Goal: Information Seeking & Learning: Learn about a topic

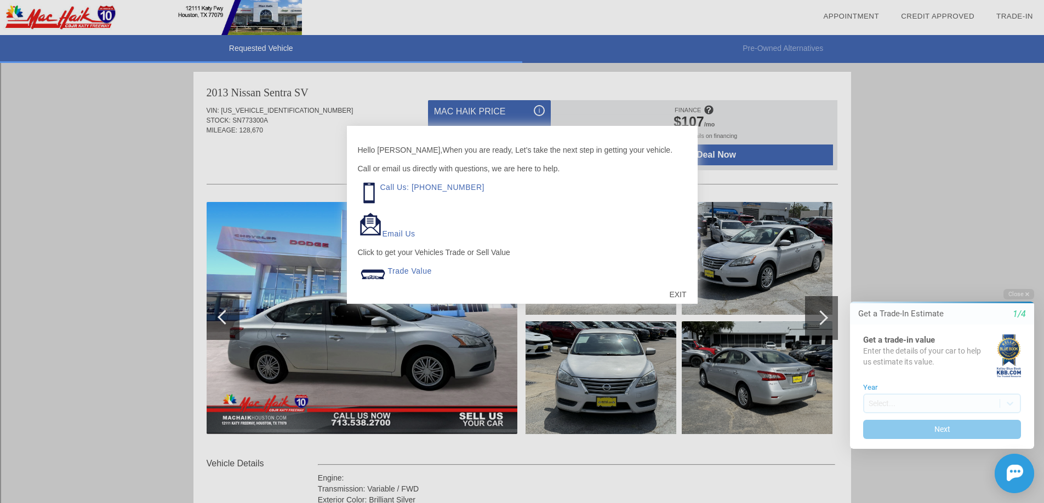
click at [302, 158] on div at bounding box center [522, 251] width 1044 height 503
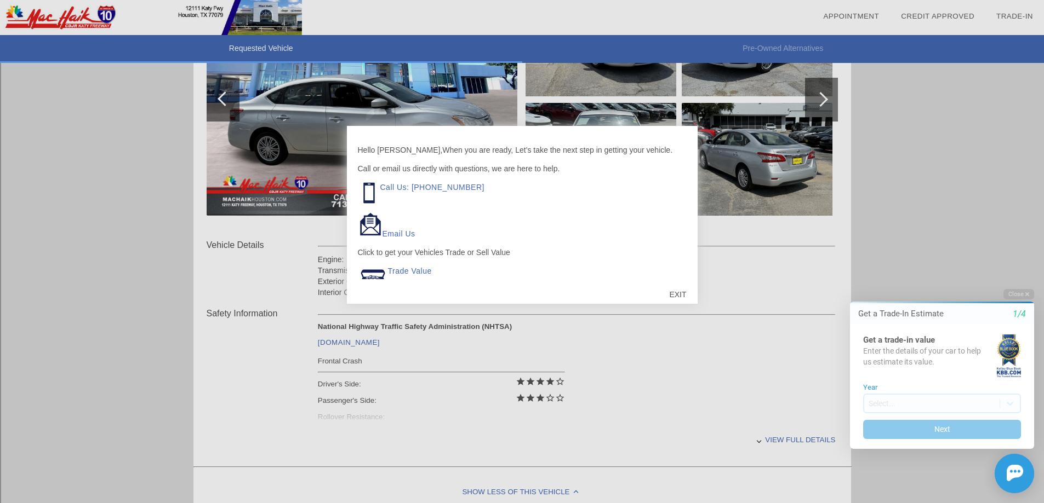
scroll to position [219, 0]
click at [676, 292] on div "EXIT" at bounding box center [677, 294] width 39 height 33
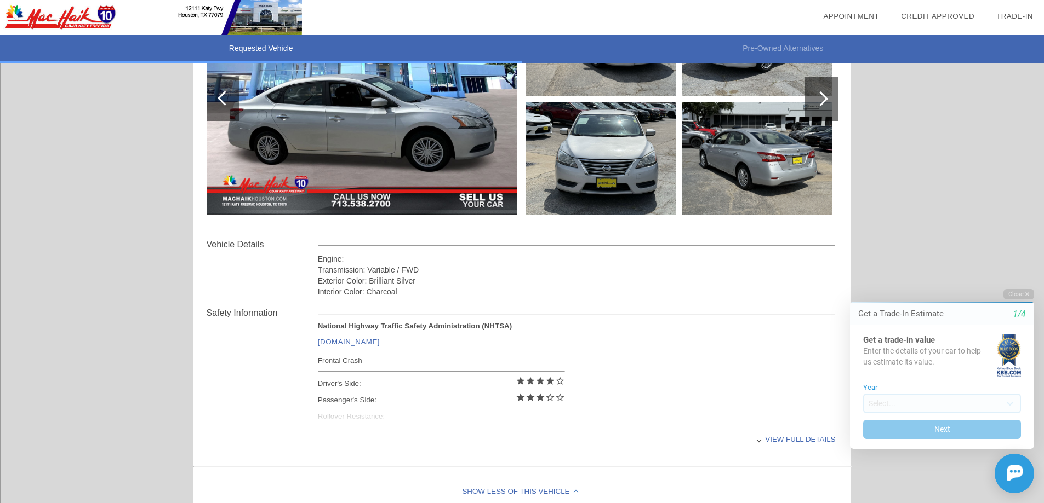
scroll to position [473, 0]
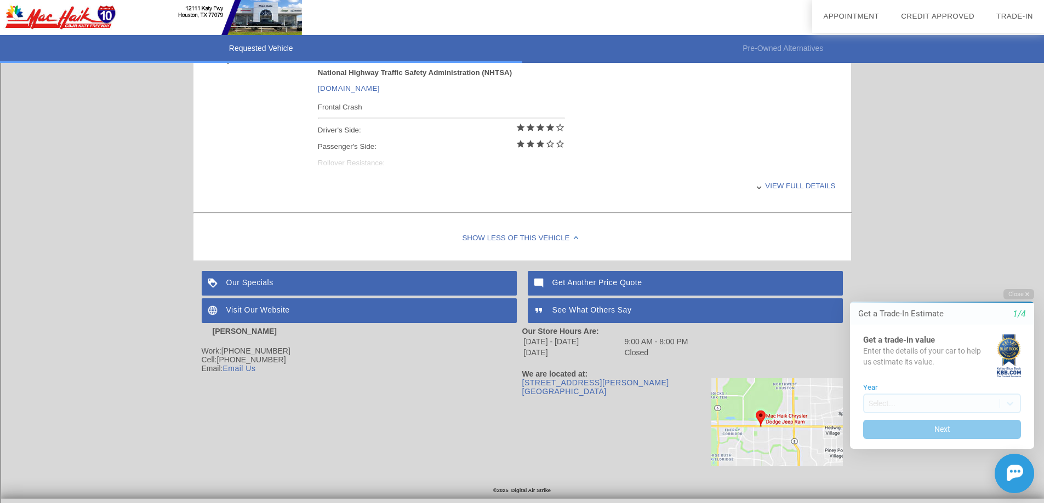
click at [783, 190] on div "View full details" at bounding box center [577, 186] width 518 height 27
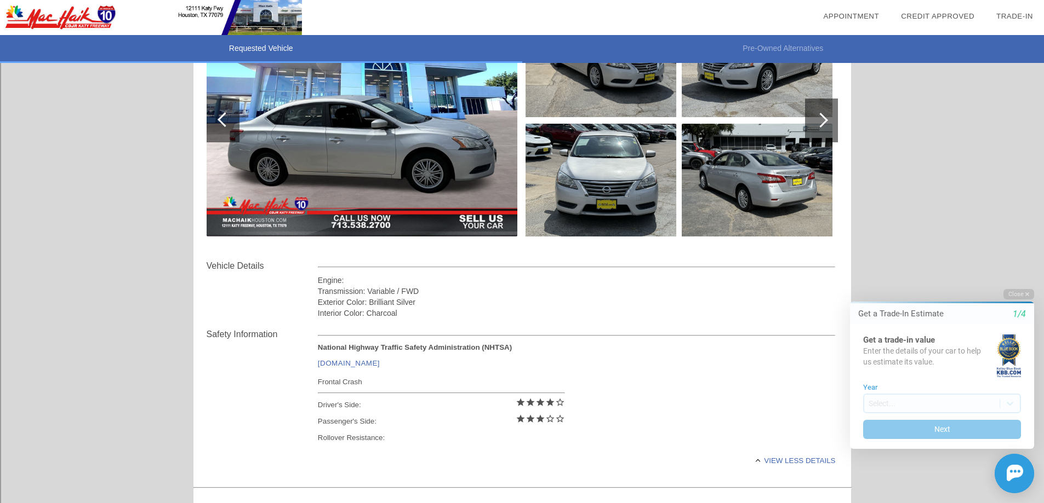
scroll to position [0, 0]
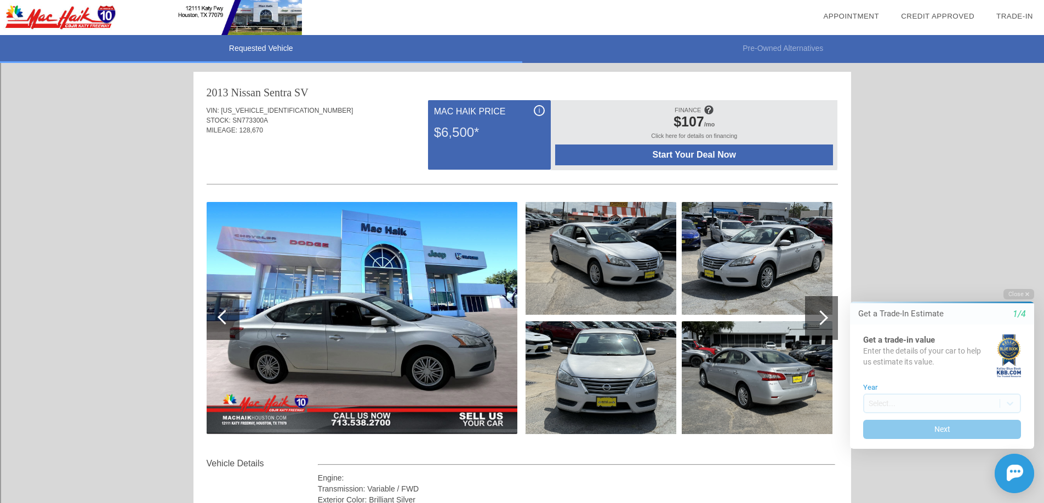
click at [723, 291] on img at bounding box center [756, 258] width 151 height 113
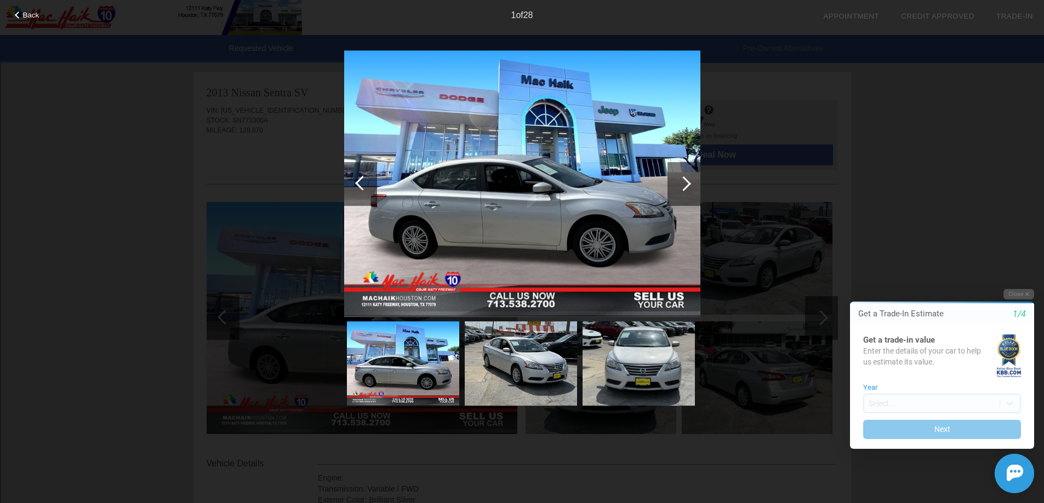
click at [686, 192] on div at bounding box center [683, 184] width 33 height 44
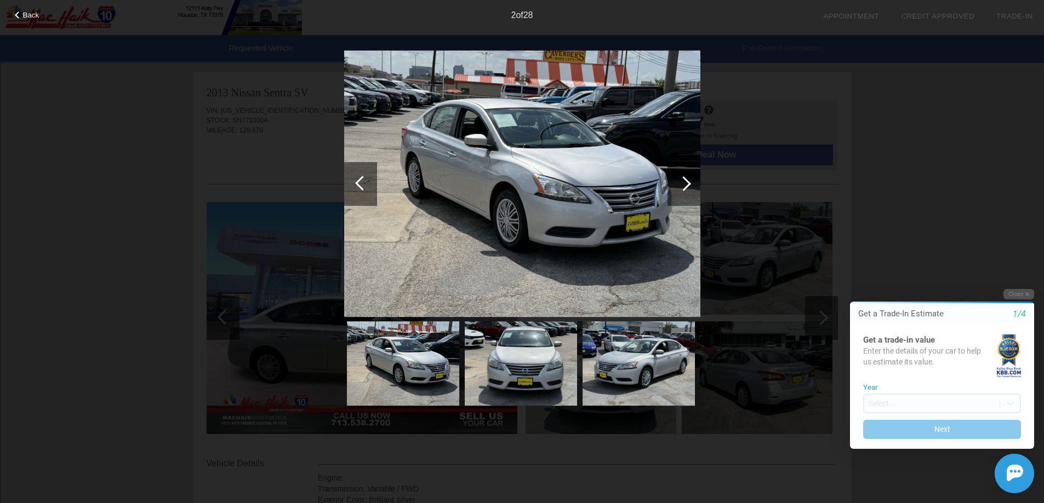
click at [686, 192] on div at bounding box center [683, 184] width 33 height 44
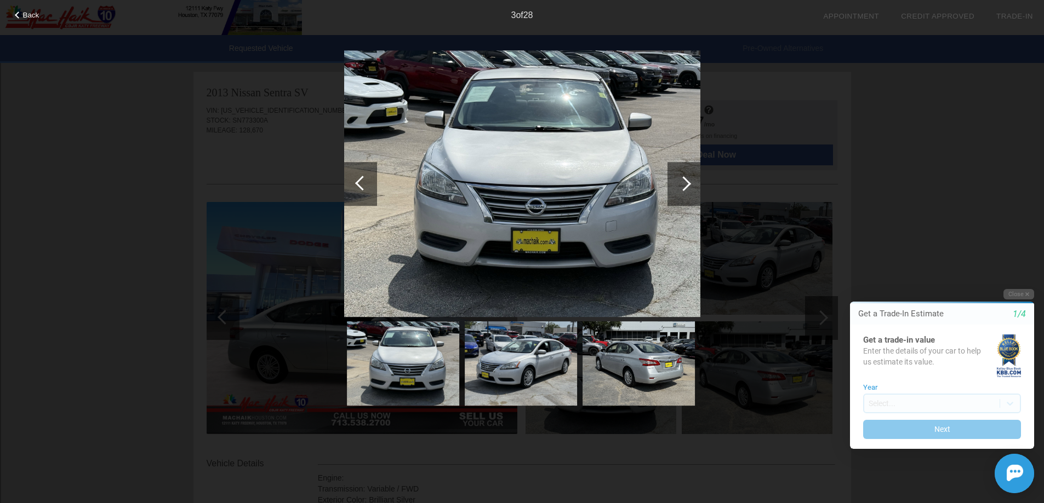
click at [686, 192] on div at bounding box center [683, 184] width 33 height 44
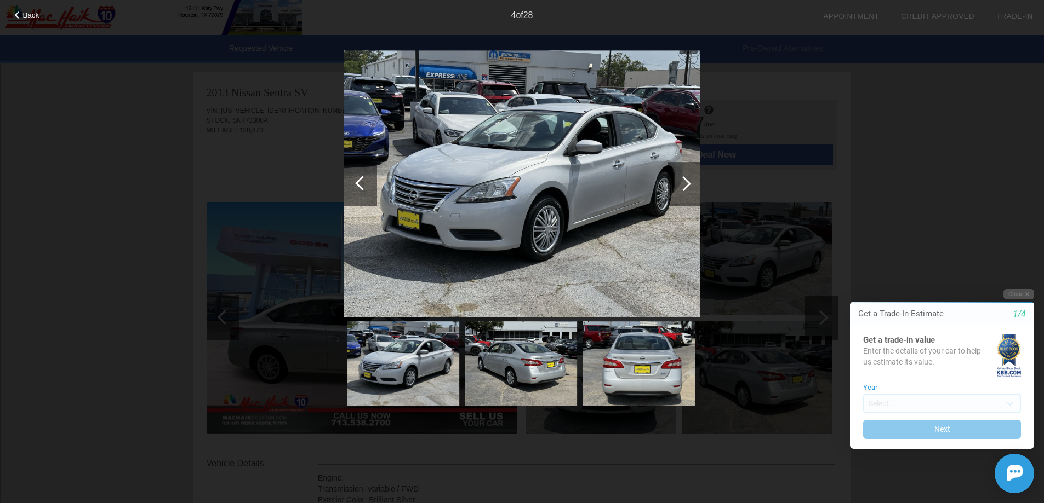
click at [686, 192] on div at bounding box center [683, 184] width 33 height 44
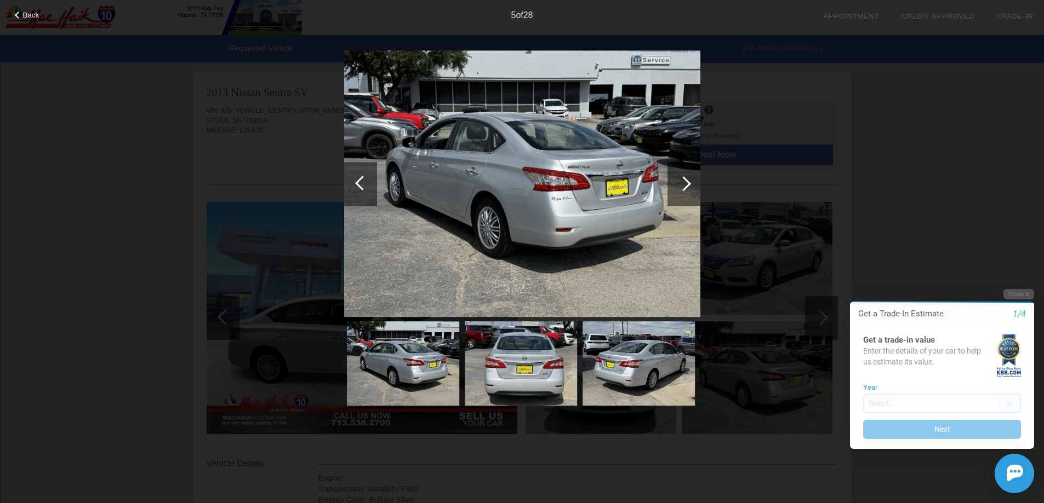
click at [686, 192] on div at bounding box center [683, 184] width 33 height 44
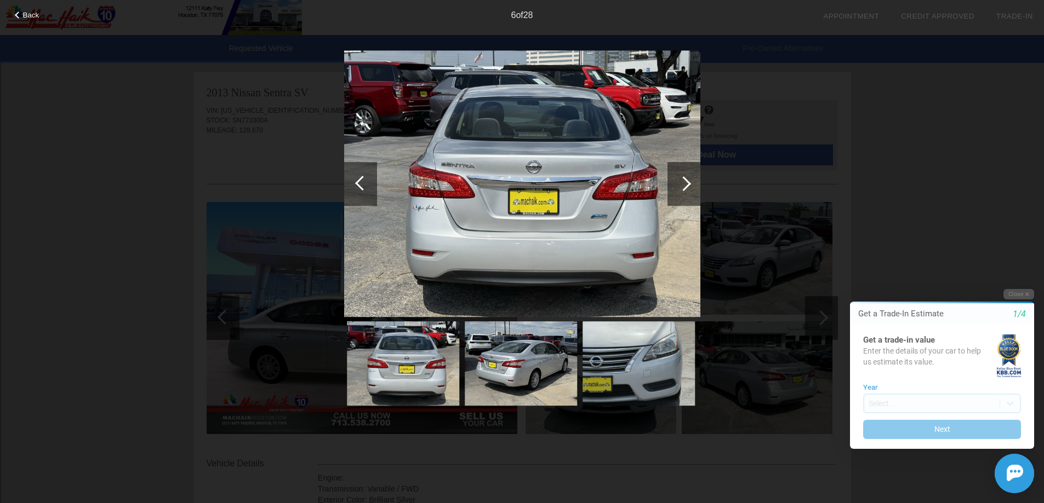
click at [686, 192] on div at bounding box center [683, 184] width 33 height 44
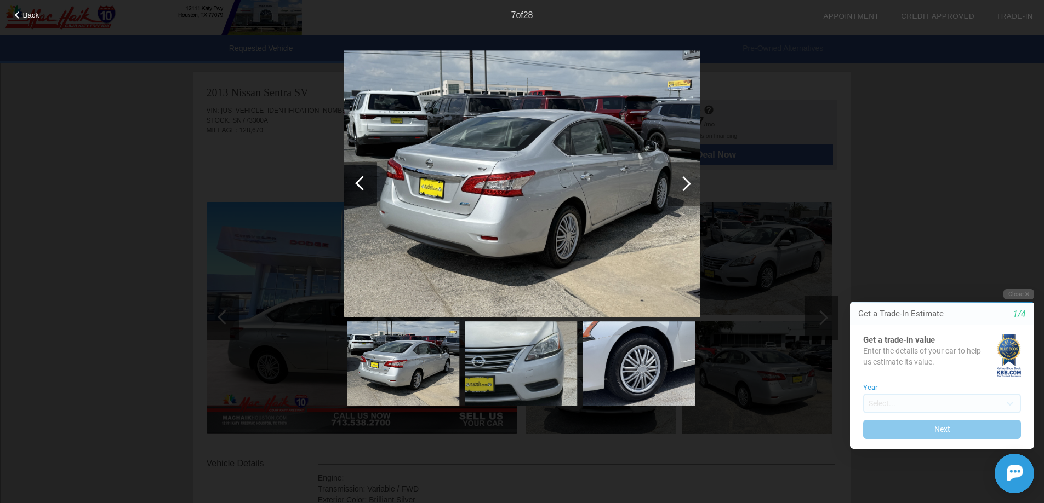
click at [686, 192] on div at bounding box center [683, 184] width 33 height 44
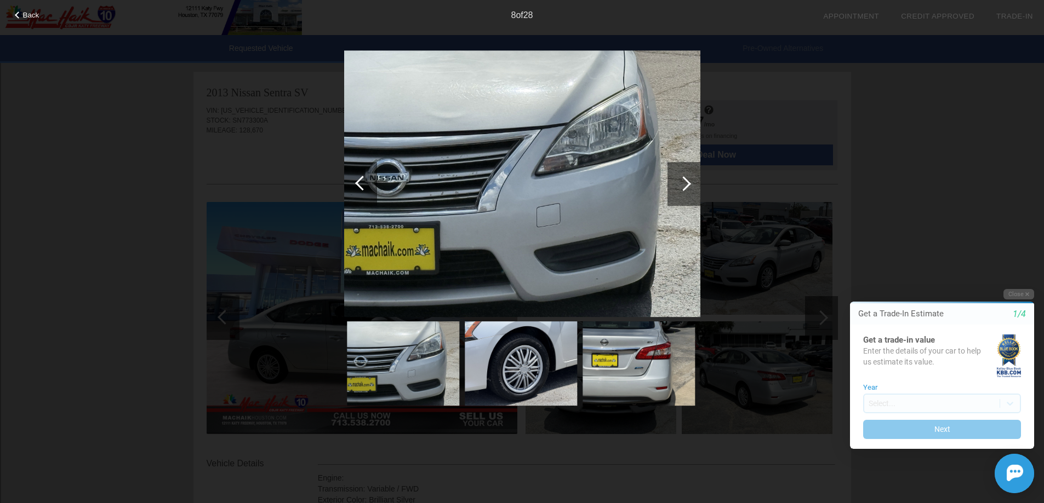
click at [686, 192] on div at bounding box center [683, 184] width 33 height 44
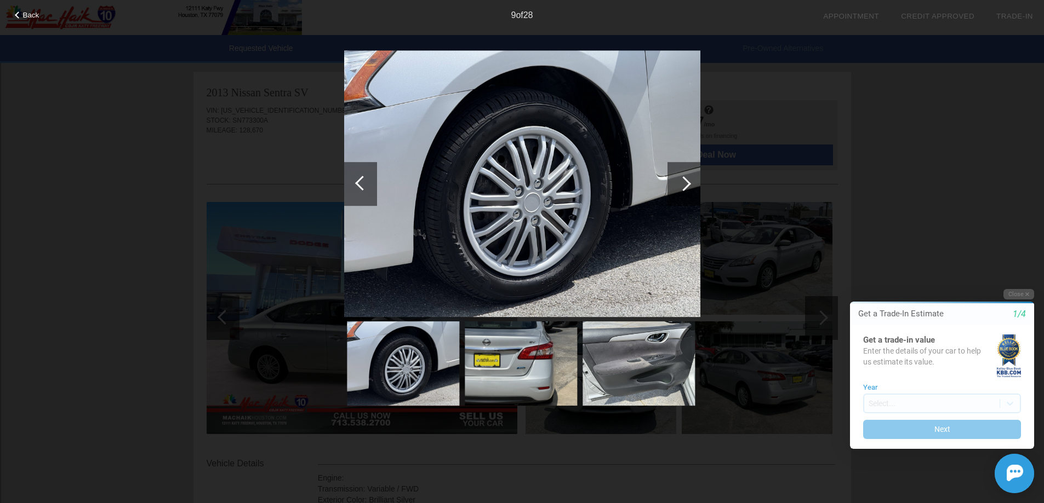
click at [686, 192] on div at bounding box center [683, 184] width 33 height 44
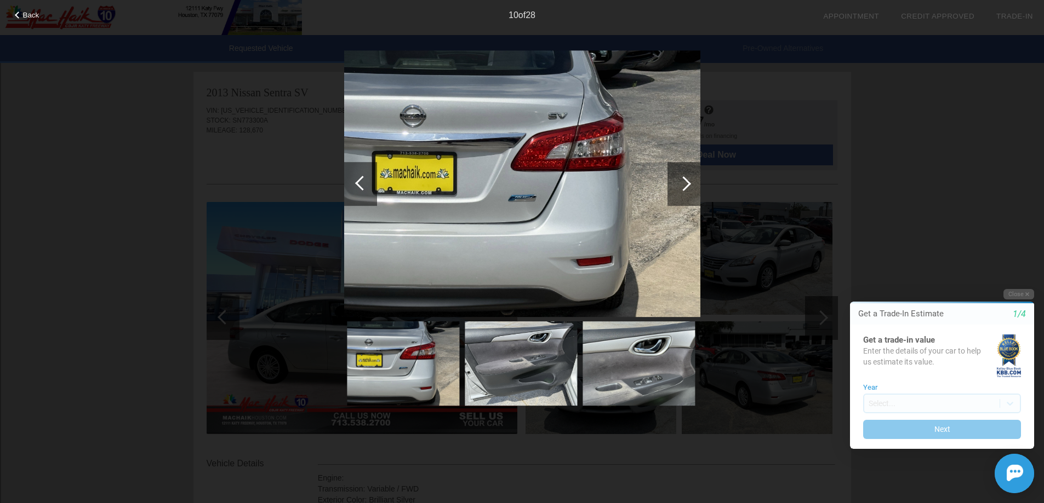
click at [686, 192] on div at bounding box center [683, 184] width 33 height 44
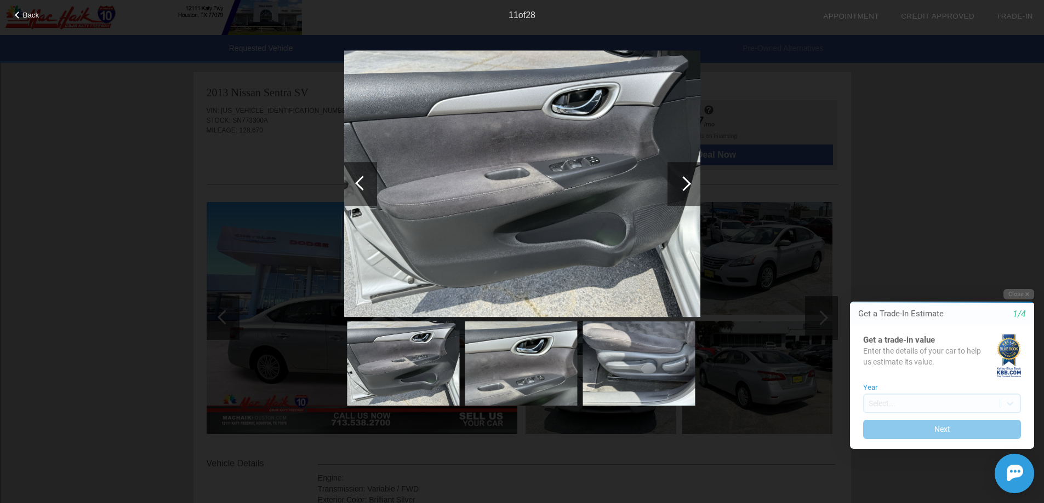
click at [686, 192] on div at bounding box center [683, 184] width 33 height 44
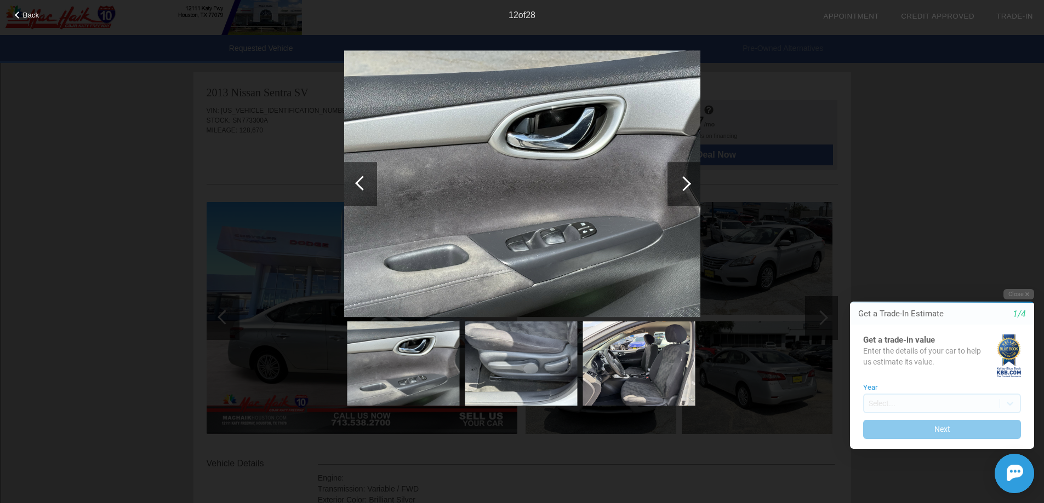
click at [686, 192] on div at bounding box center [683, 184] width 33 height 44
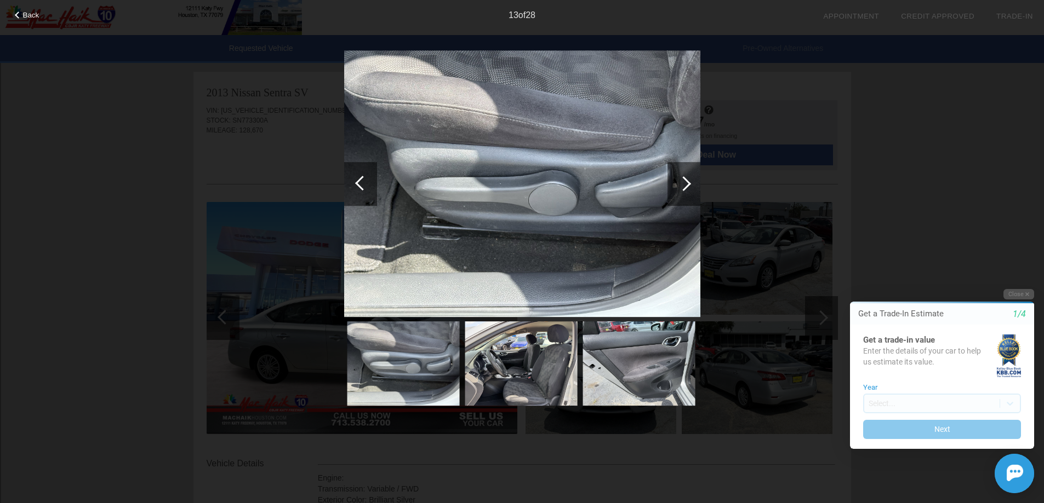
click at [686, 192] on div at bounding box center [683, 184] width 33 height 44
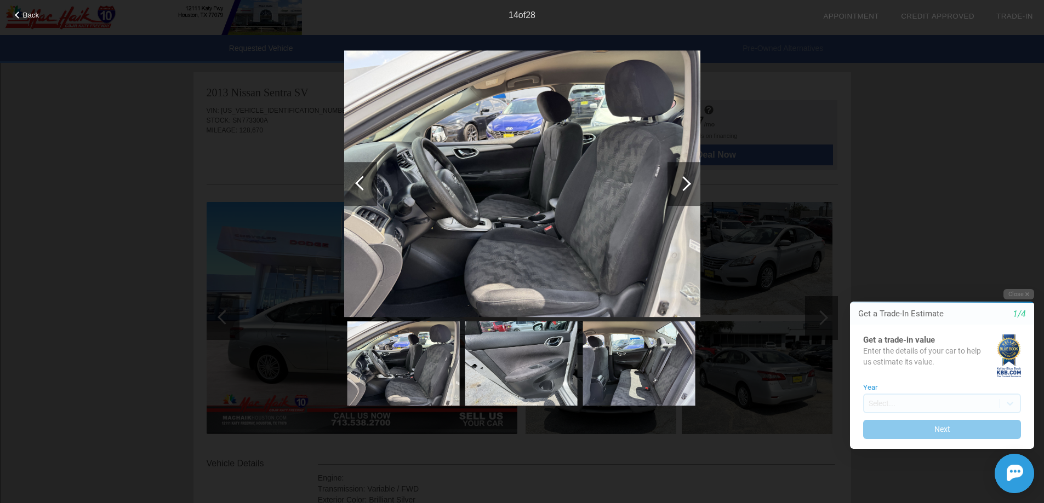
click at [686, 192] on div at bounding box center [683, 184] width 33 height 44
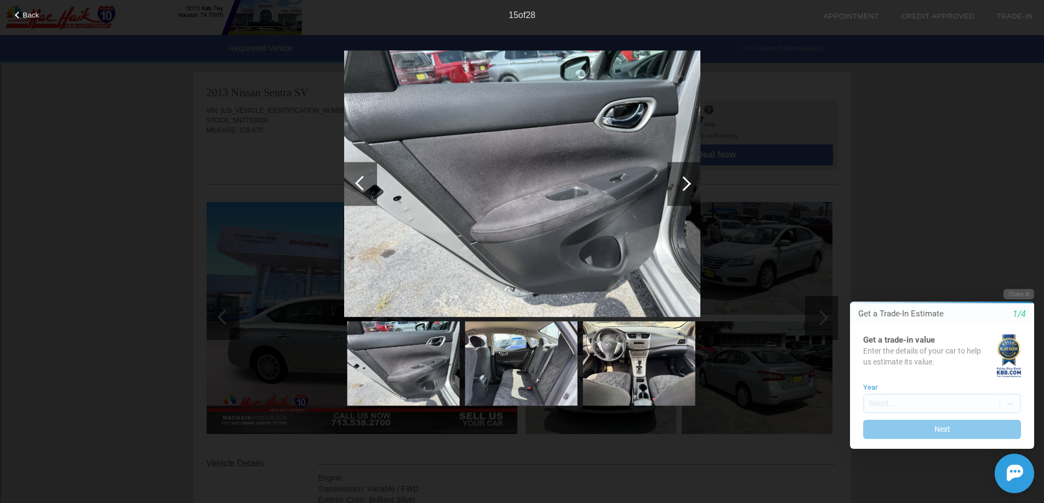
click at [686, 192] on div at bounding box center [683, 184] width 33 height 44
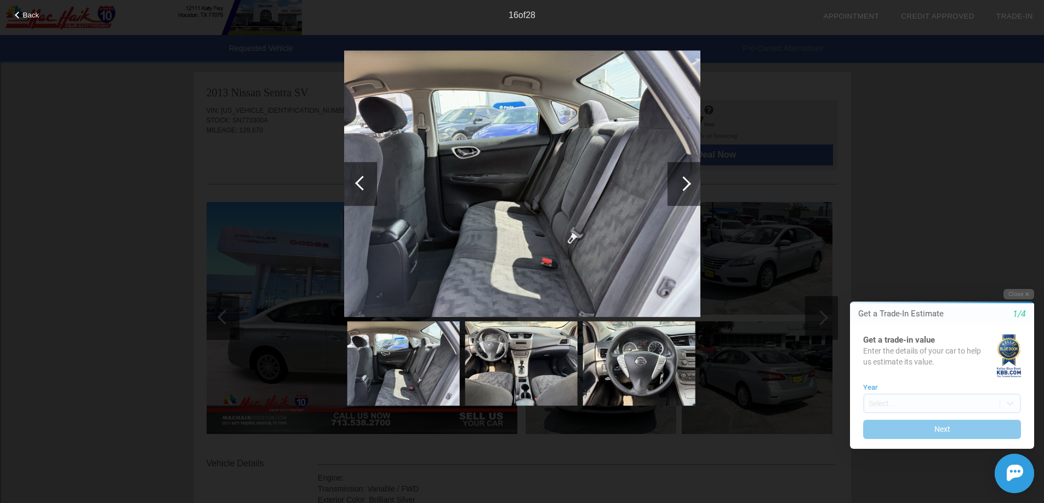
click at [686, 192] on div at bounding box center [683, 184] width 33 height 44
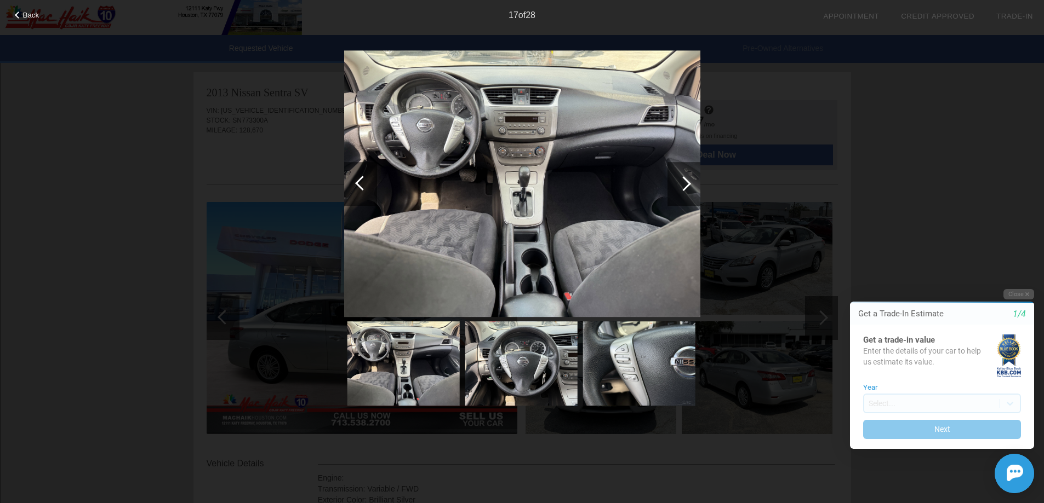
click at [686, 192] on div at bounding box center [683, 184] width 33 height 44
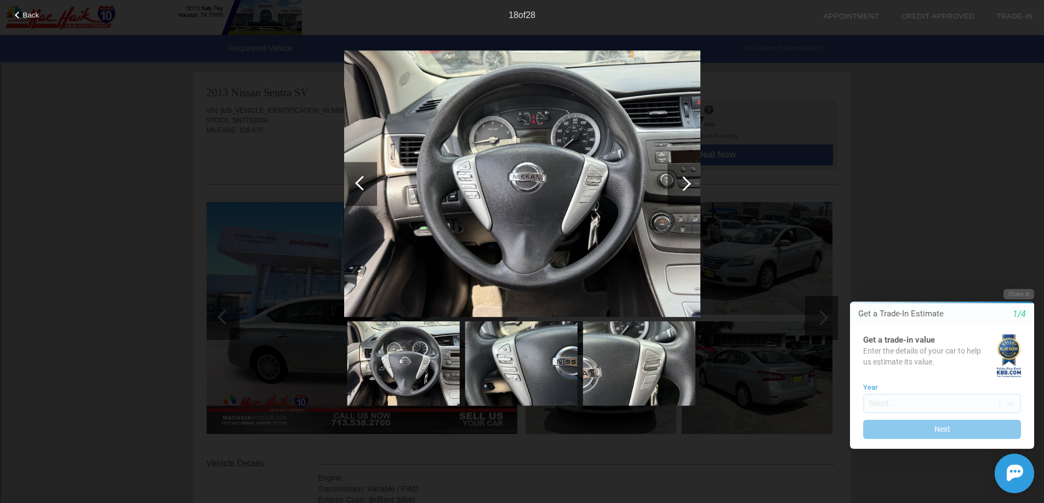
click at [686, 192] on div at bounding box center [683, 184] width 33 height 44
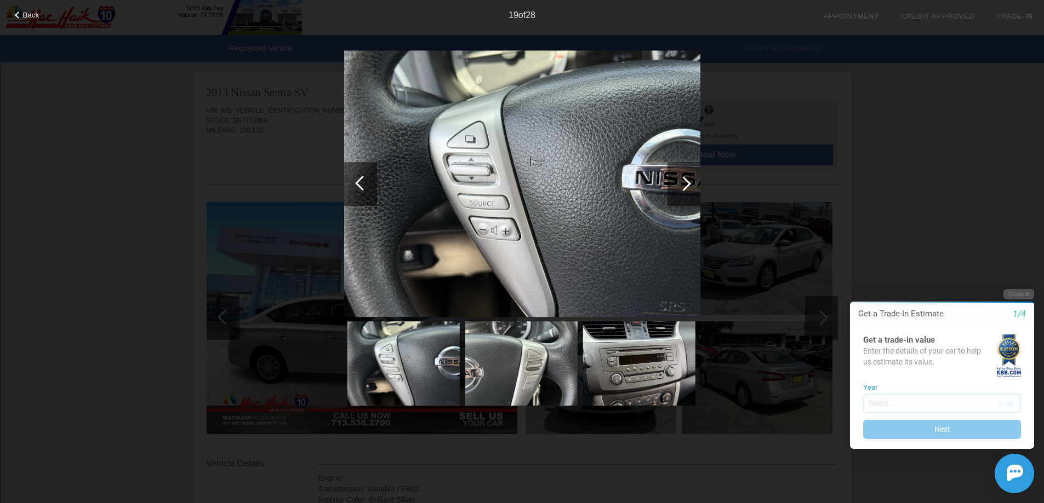
click at [686, 192] on div at bounding box center [683, 184] width 33 height 44
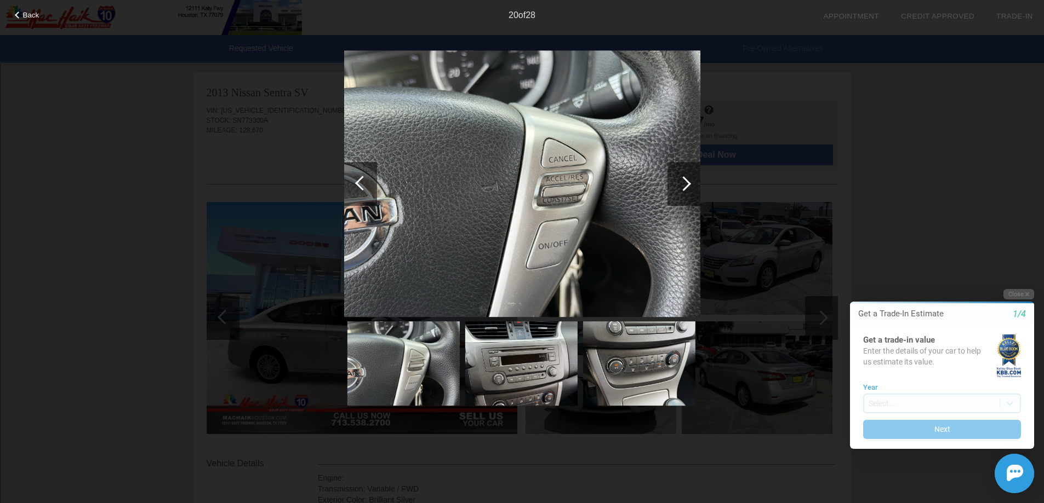
click at [686, 192] on div at bounding box center [683, 184] width 33 height 44
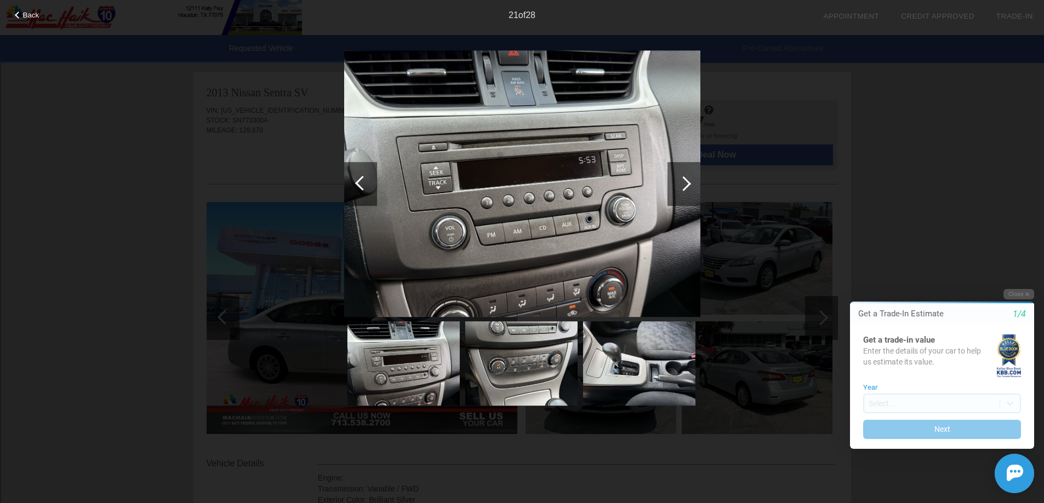
click at [686, 192] on div at bounding box center [683, 184] width 33 height 44
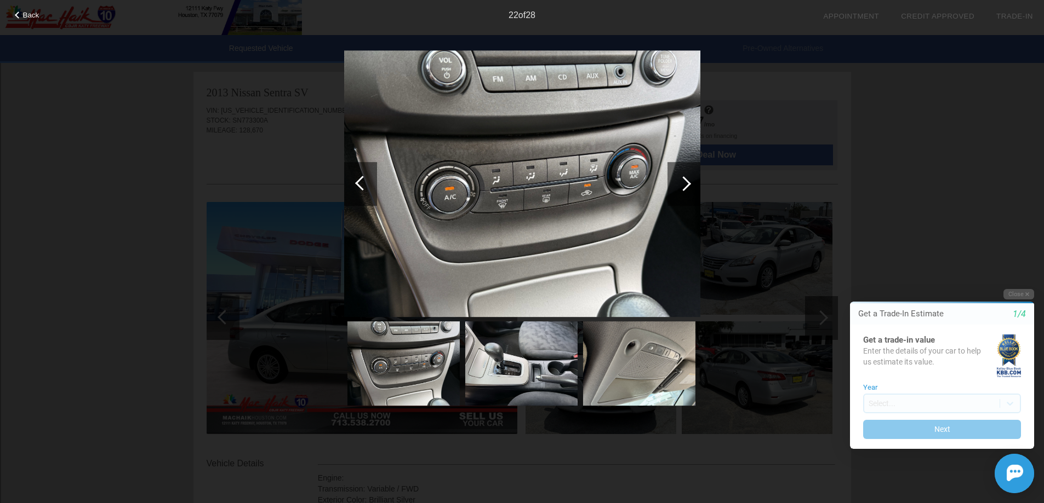
click at [686, 192] on div at bounding box center [683, 184] width 33 height 44
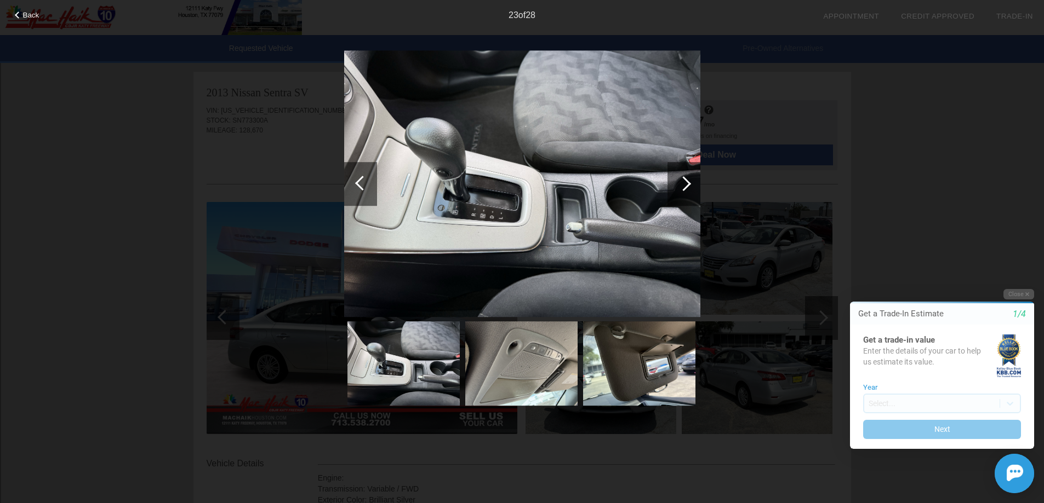
click at [686, 192] on div at bounding box center [683, 184] width 33 height 44
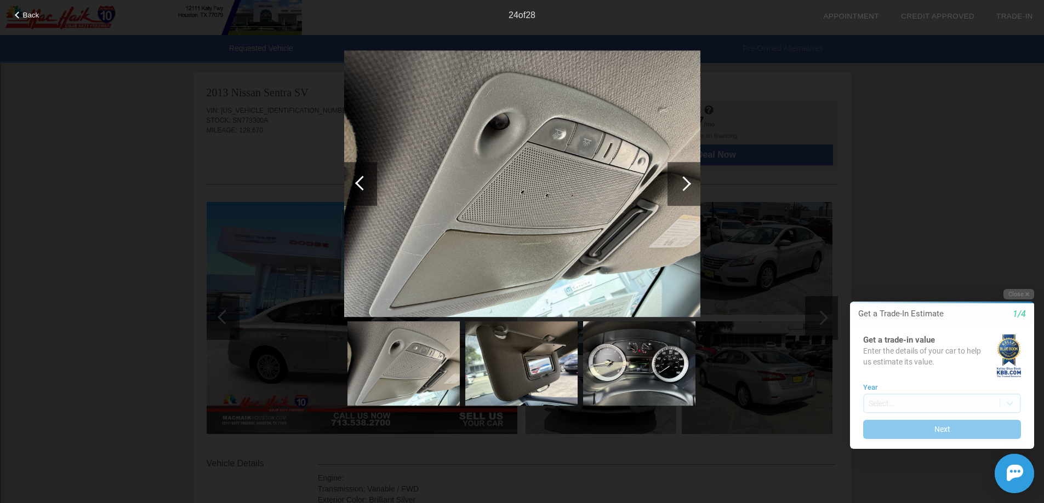
click at [686, 192] on div at bounding box center [683, 184] width 33 height 44
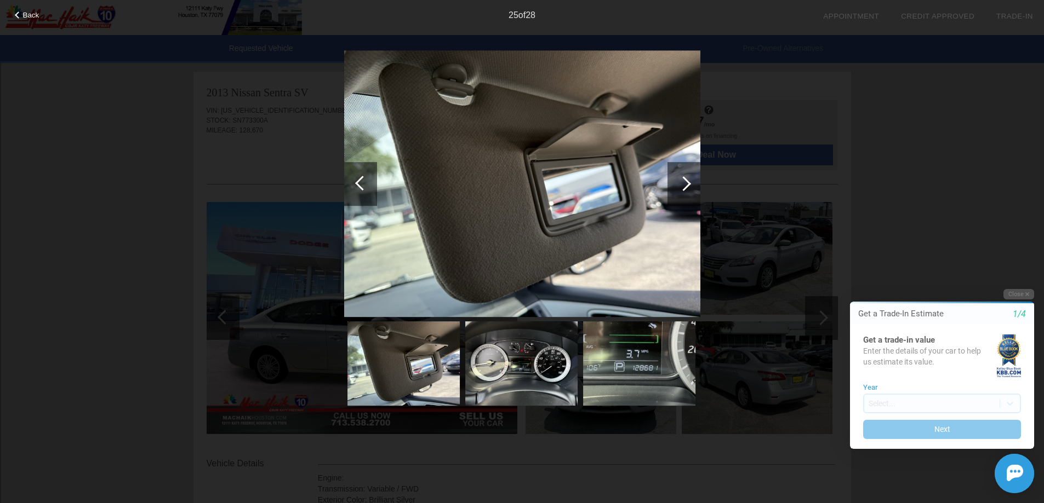
click at [686, 192] on div at bounding box center [683, 184] width 33 height 44
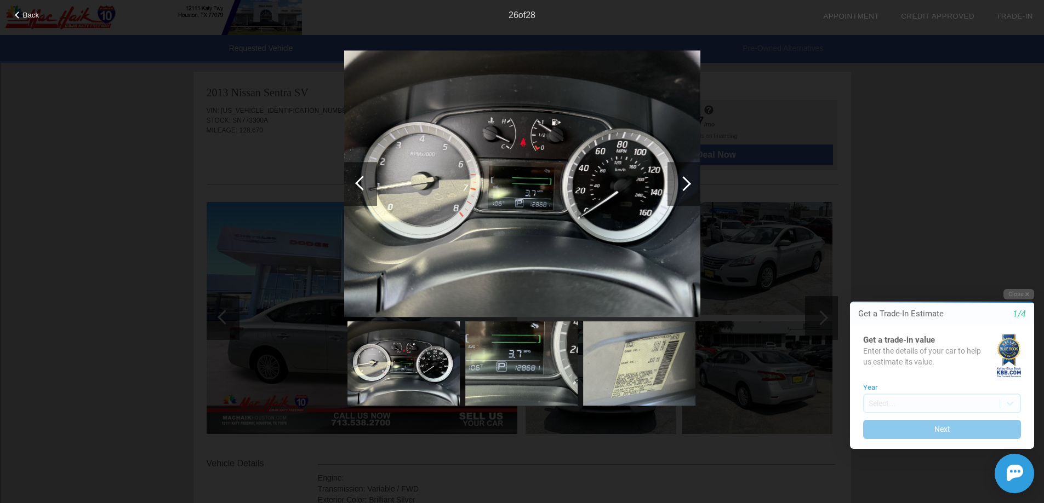
click at [686, 192] on div at bounding box center [683, 184] width 33 height 44
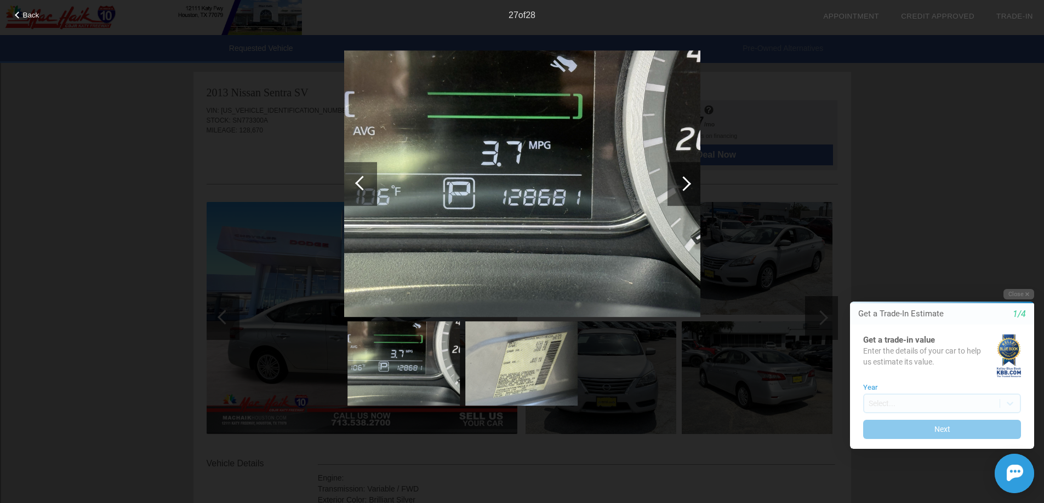
click at [686, 192] on div at bounding box center [683, 184] width 33 height 44
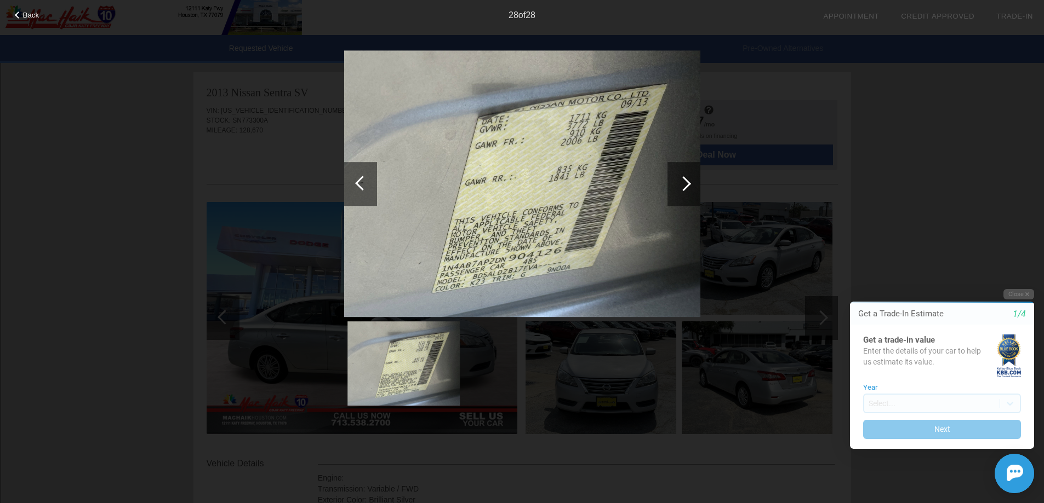
click at [686, 192] on div at bounding box center [683, 184] width 33 height 44
click at [29, 14] on span "Back" at bounding box center [31, 15] width 16 height 8
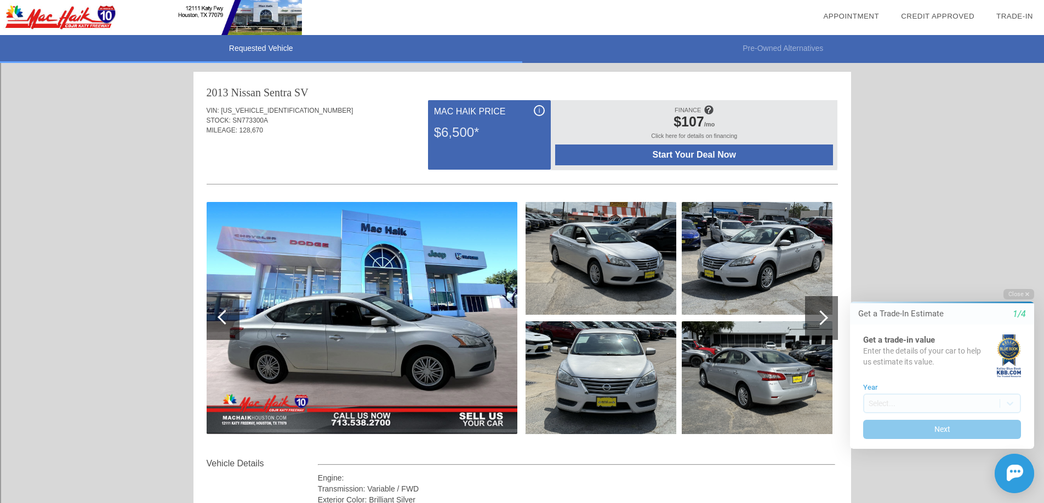
click at [700, 135] on div "Click here for details on financing" at bounding box center [694, 139] width 278 height 12
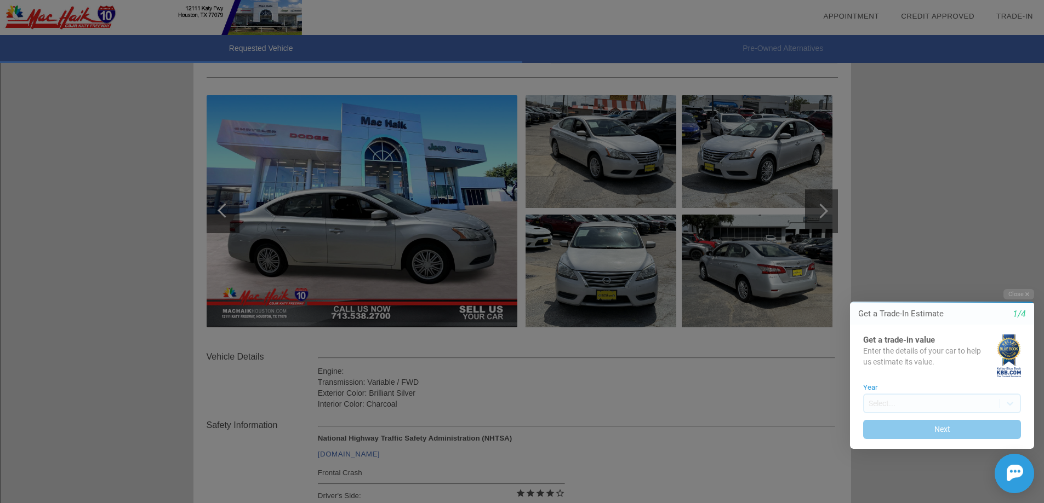
scroll to position [219, 0]
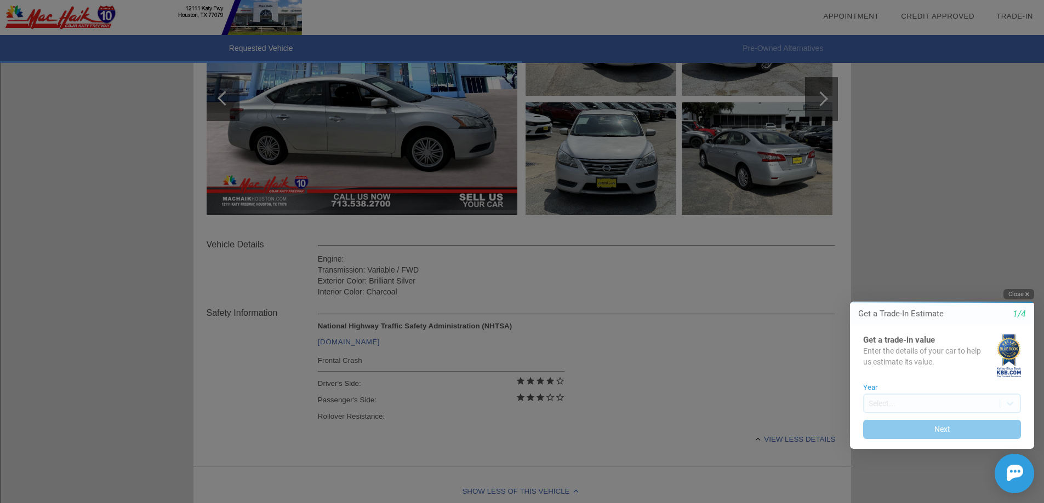
click at [1024, 296] on button "Close" at bounding box center [1018, 294] width 31 height 10
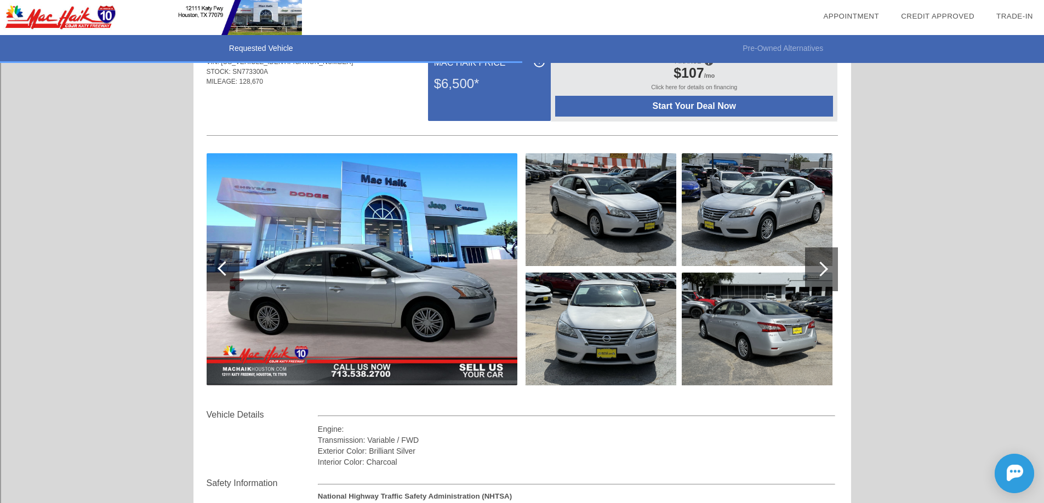
scroll to position [0, 0]
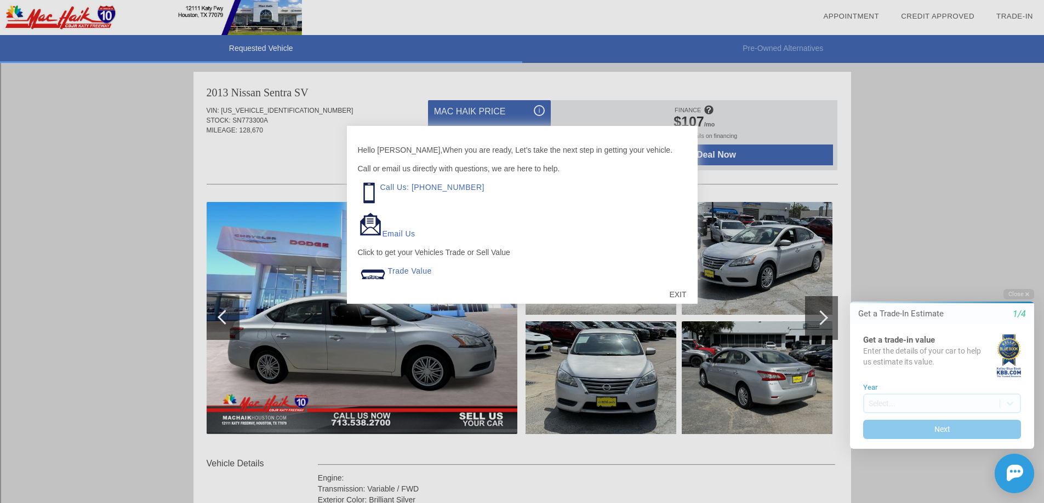
click at [680, 294] on div "EXIT" at bounding box center [677, 294] width 39 height 33
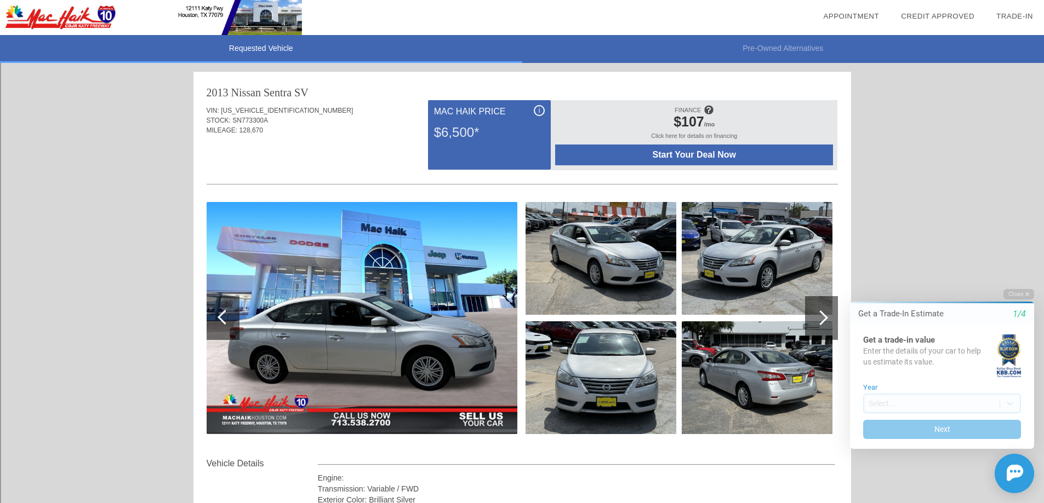
click at [824, 313] on div at bounding box center [821, 318] width 33 height 44
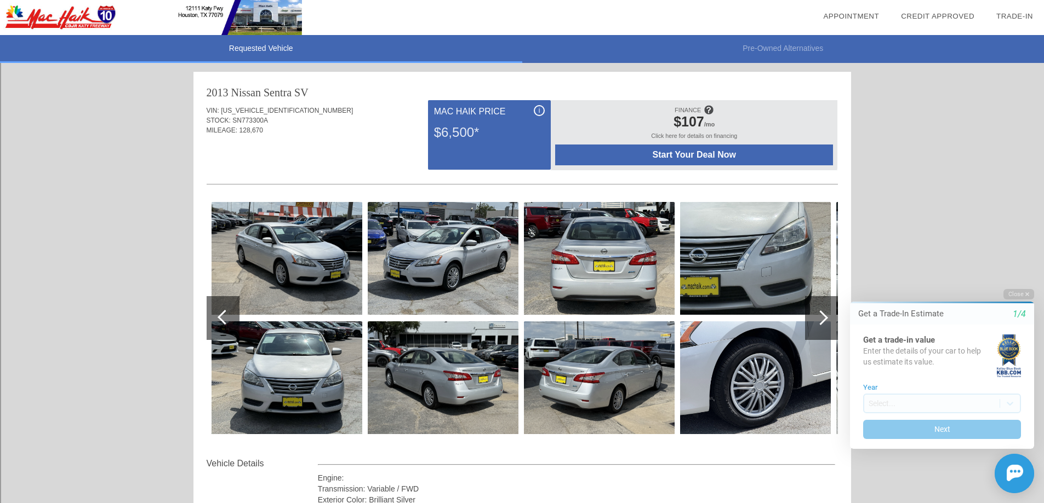
click at [824, 313] on div at bounding box center [821, 318] width 33 height 44
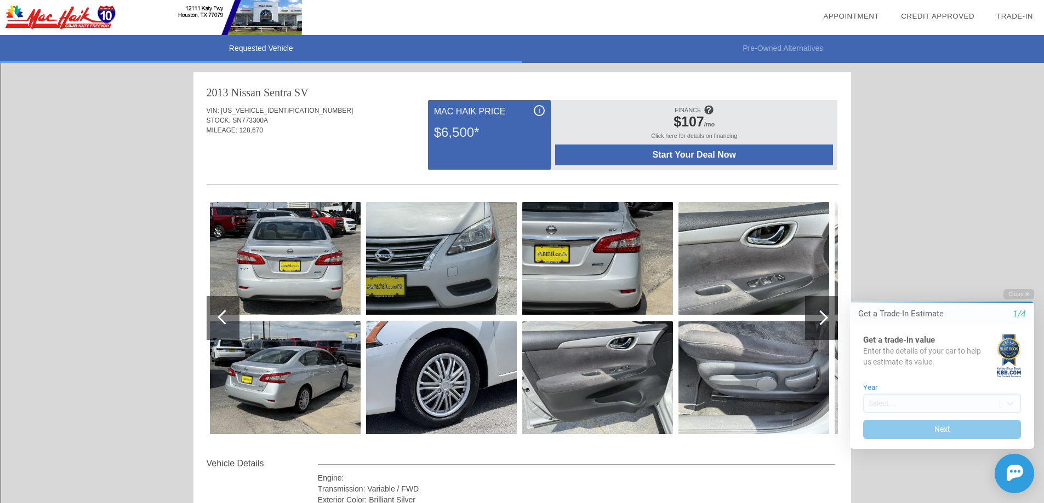
click at [824, 313] on div at bounding box center [821, 318] width 33 height 44
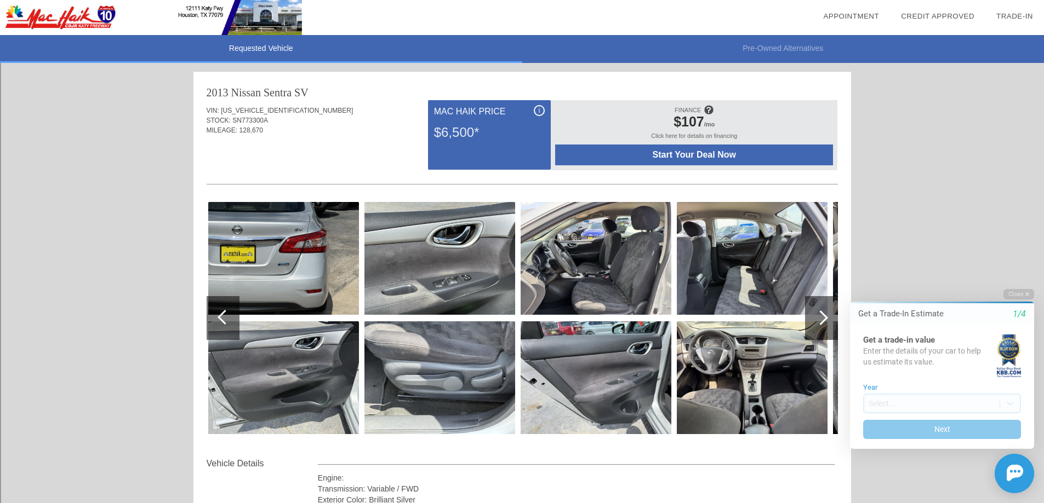
click at [824, 313] on div at bounding box center [821, 318] width 33 height 44
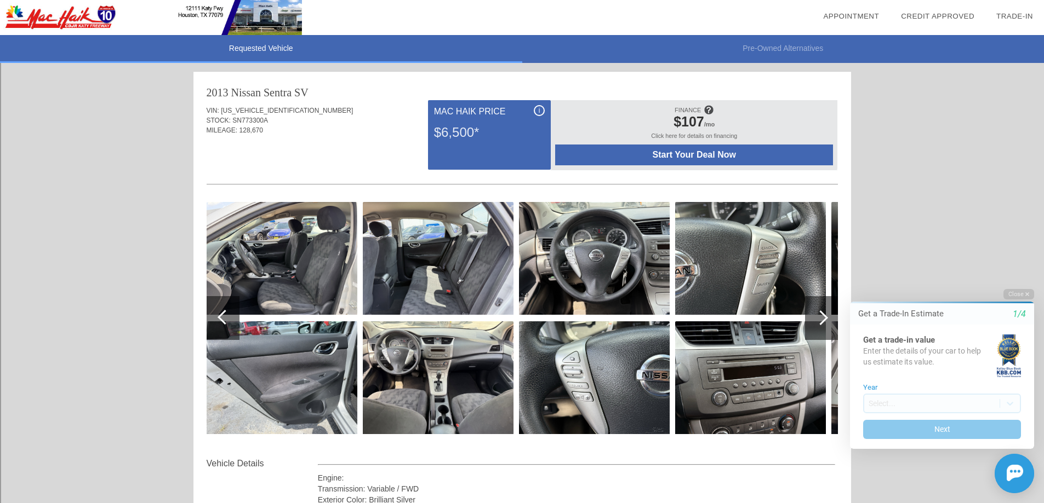
click at [824, 313] on div at bounding box center [821, 318] width 33 height 44
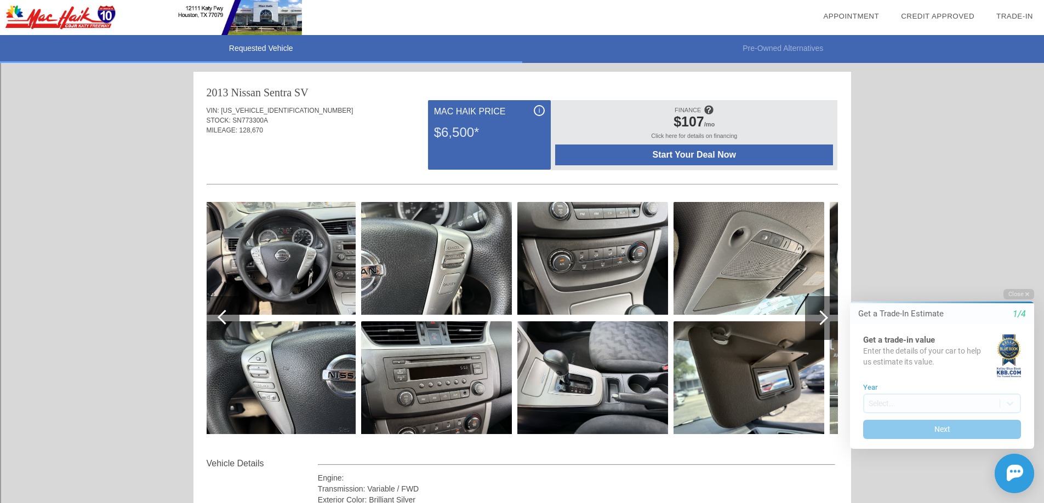
click at [824, 313] on div at bounding box center [821, 318] width 33 height 44
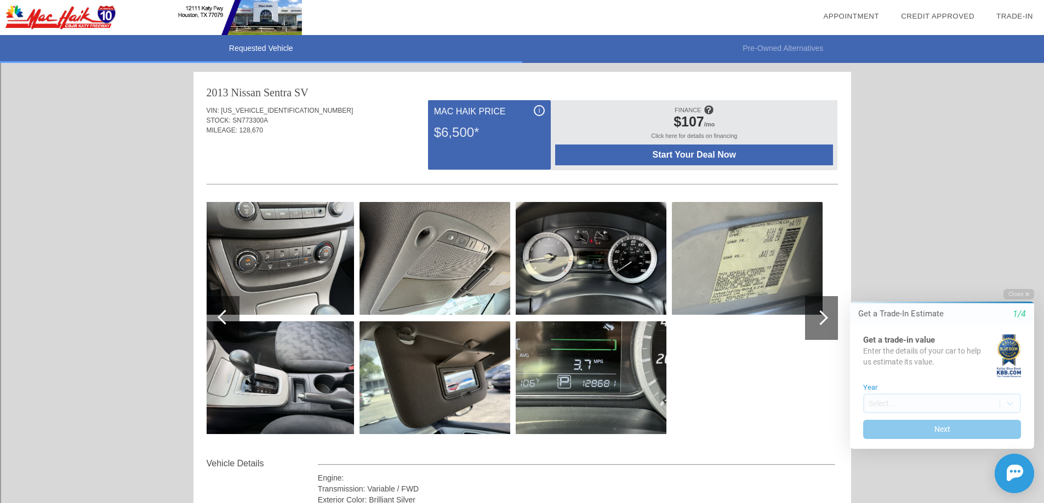
click at [824, 313] on div at bounding box center [821, 318] width 33 height 44
